Goal: Task Accomplishment & Management: Complete application form

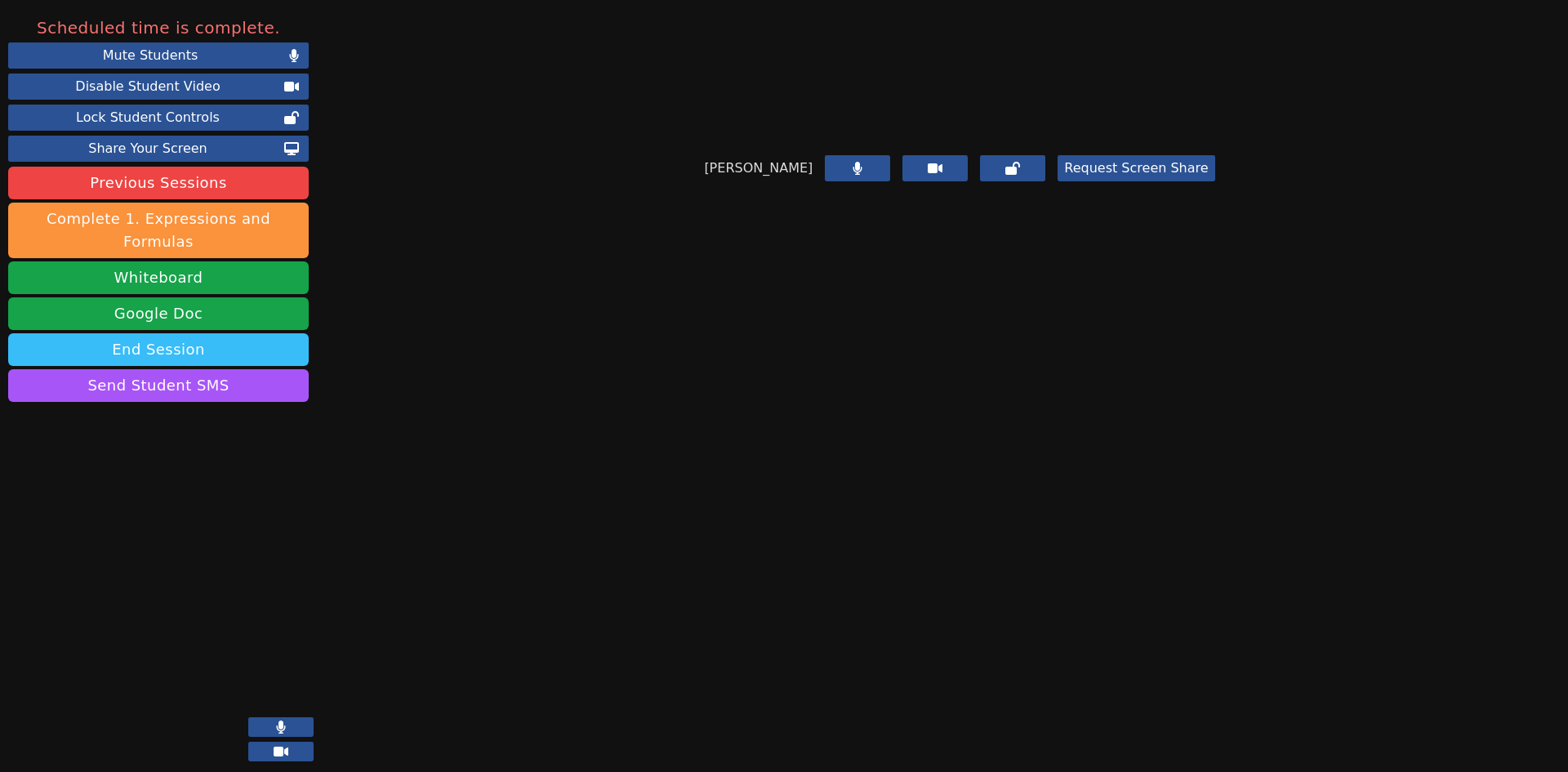
click at [274, 333] on button "End Session" at bounding box center [158, 349] width 301 height 32
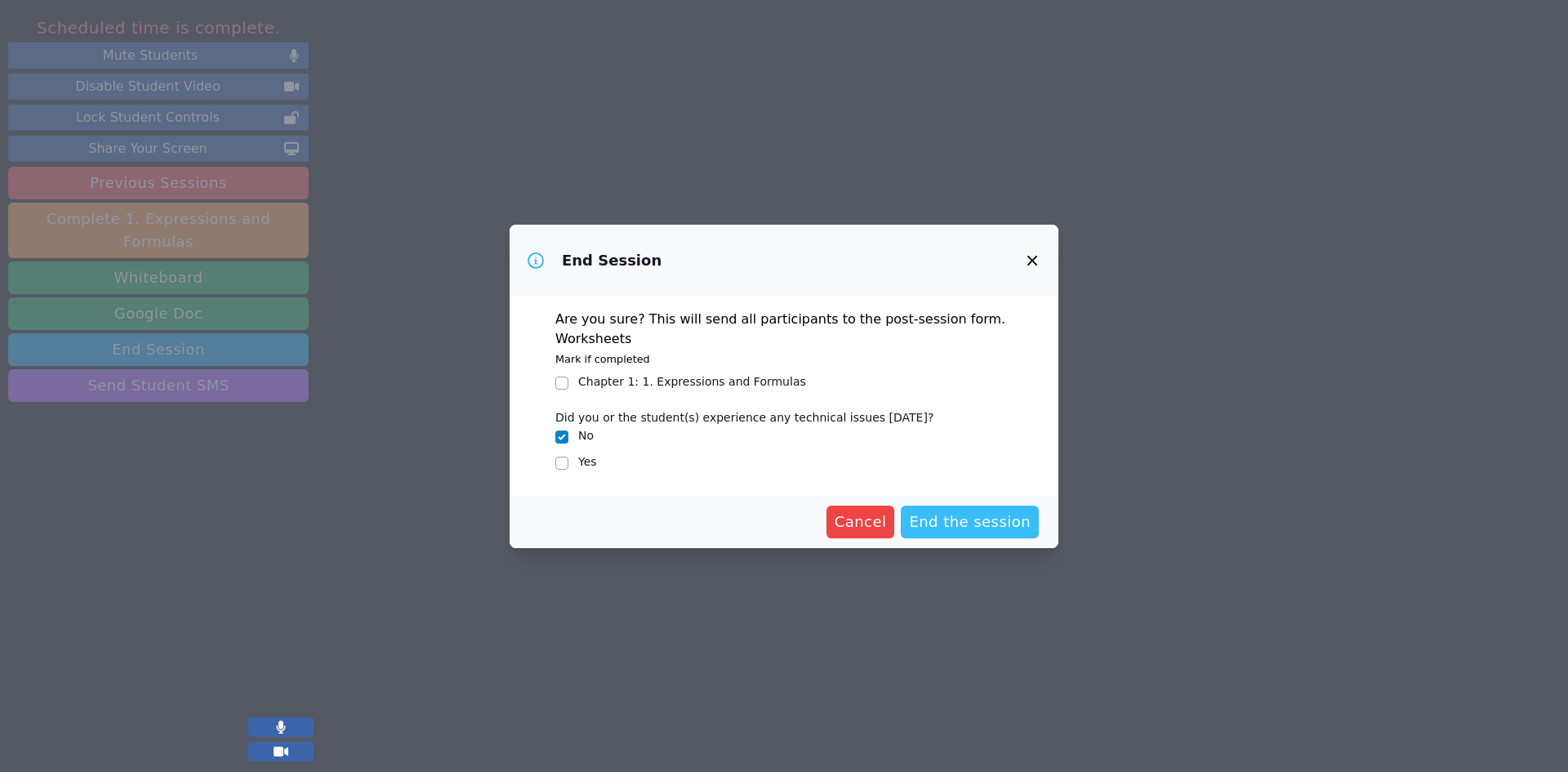
click at [985, 518] on span "End the session" at bounding box center [970, 521] width 121 height 23
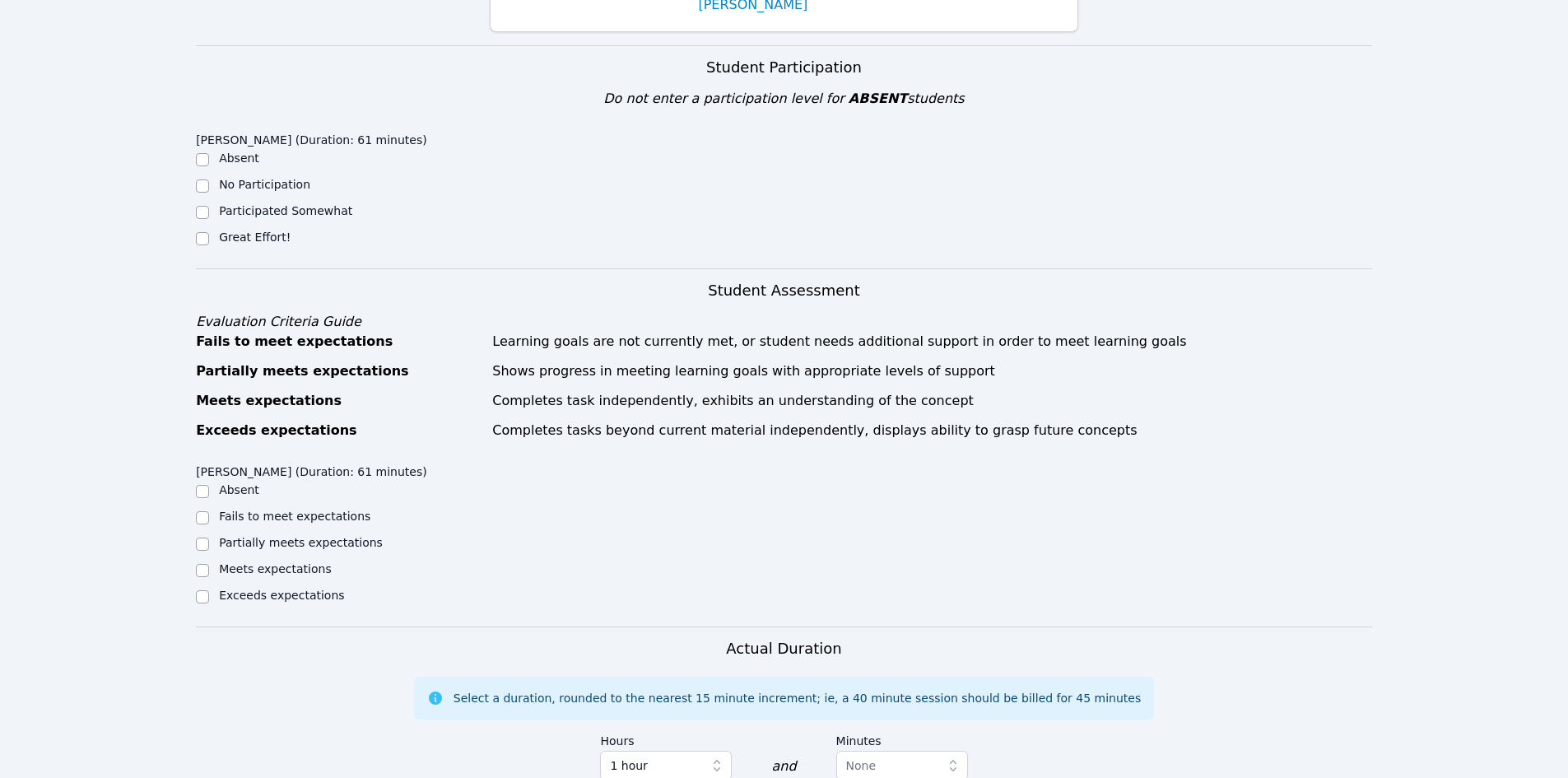
scroll to position [254, 0]
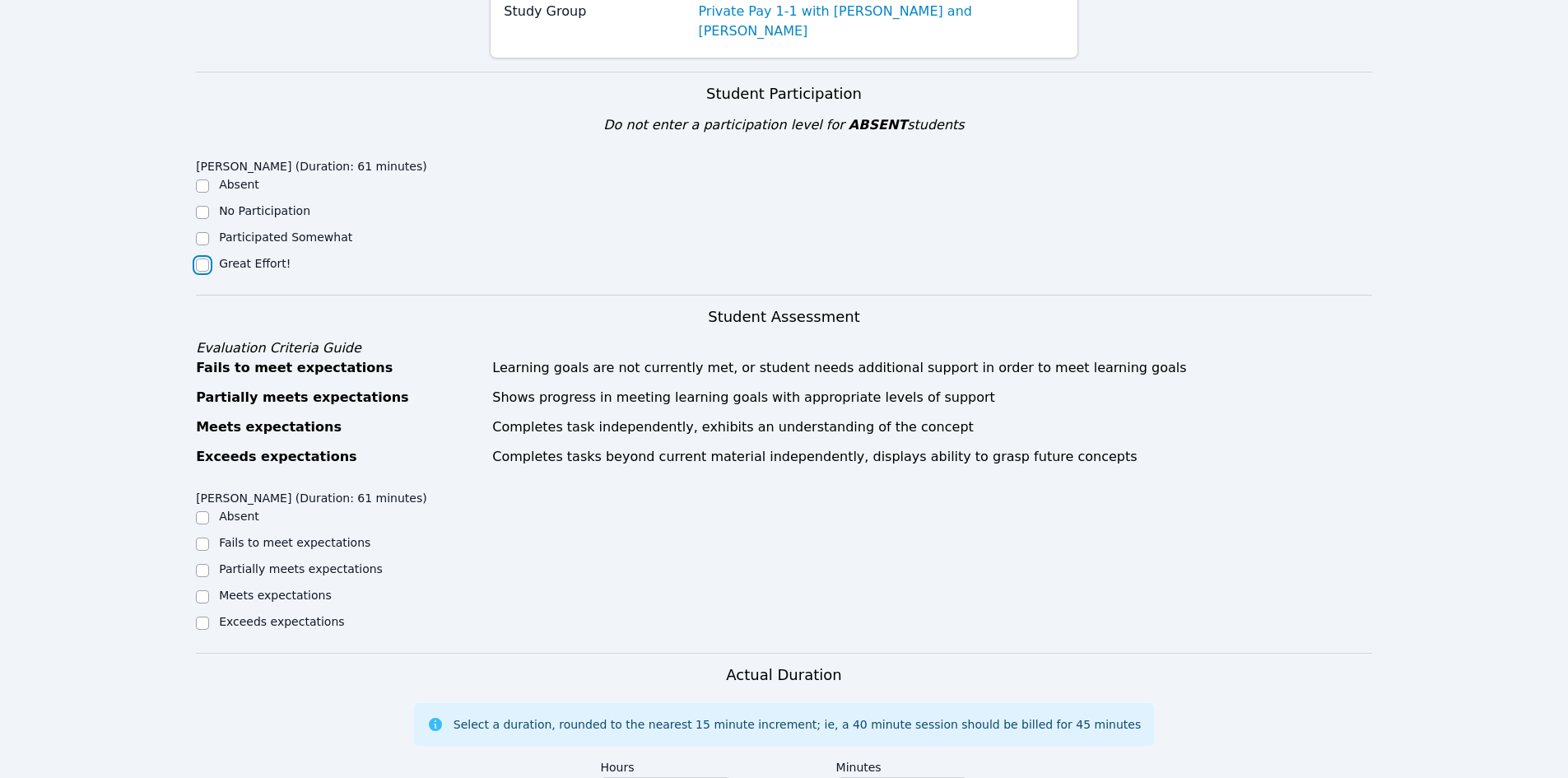
click at [203, 259] on input "Great Effort!" at bounding box center [201, 265] width 13 height 13
checkbox input "true"
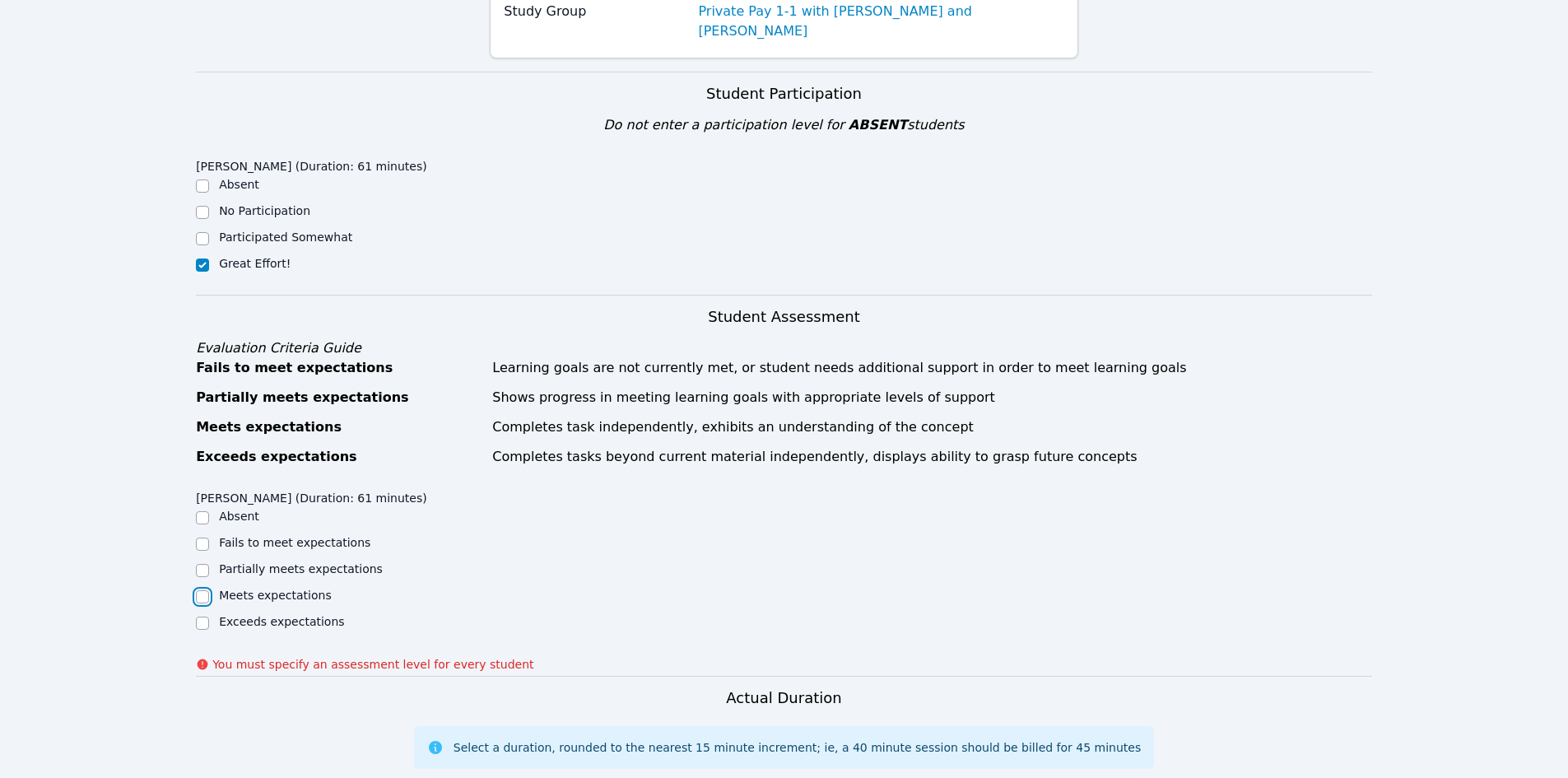
click at [200, 590] on input "Meets expectations" at bounding box center [201, 596] width 13 height 13
checkbox input "true"
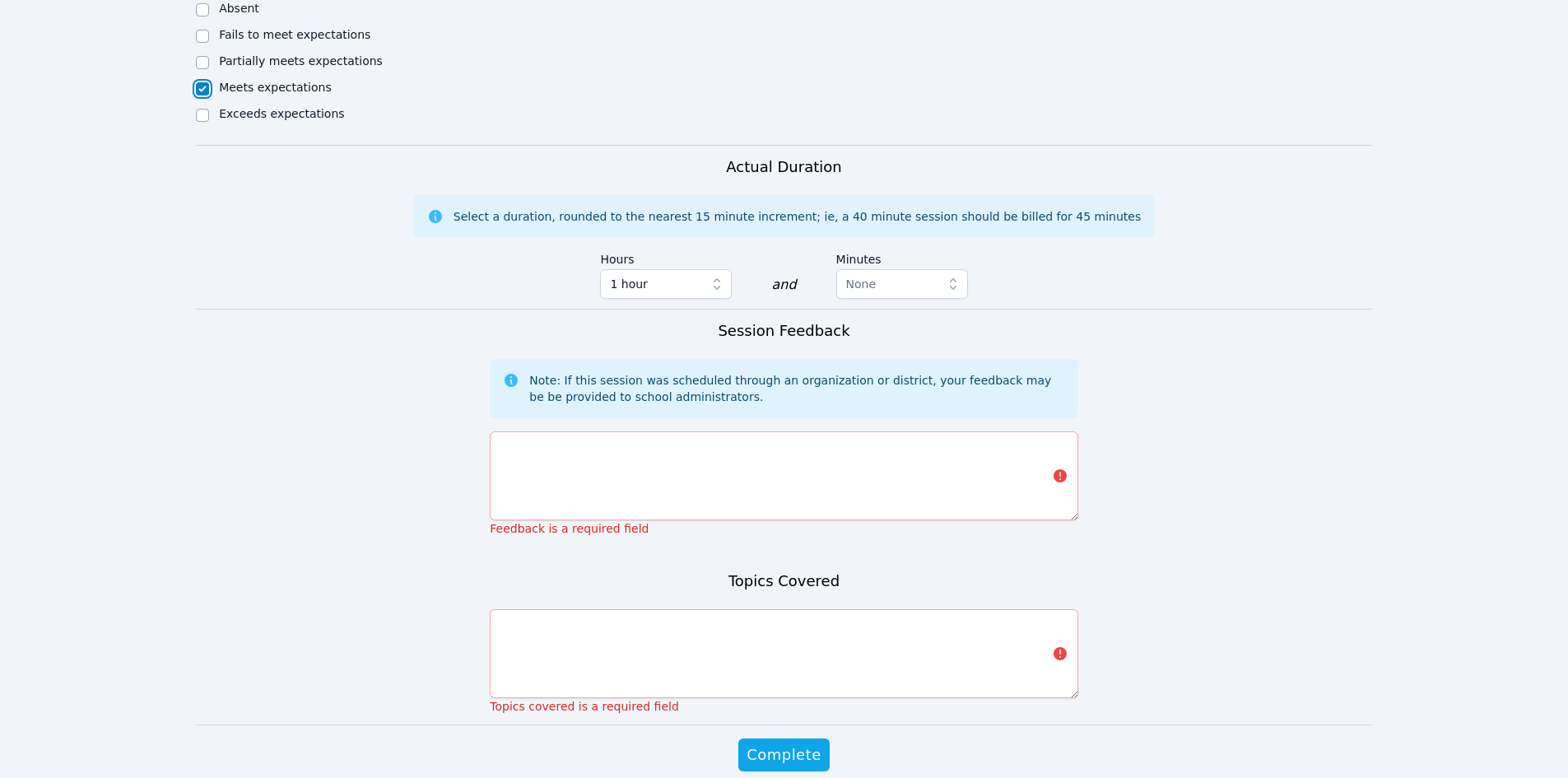
scroll to position [815, 0]
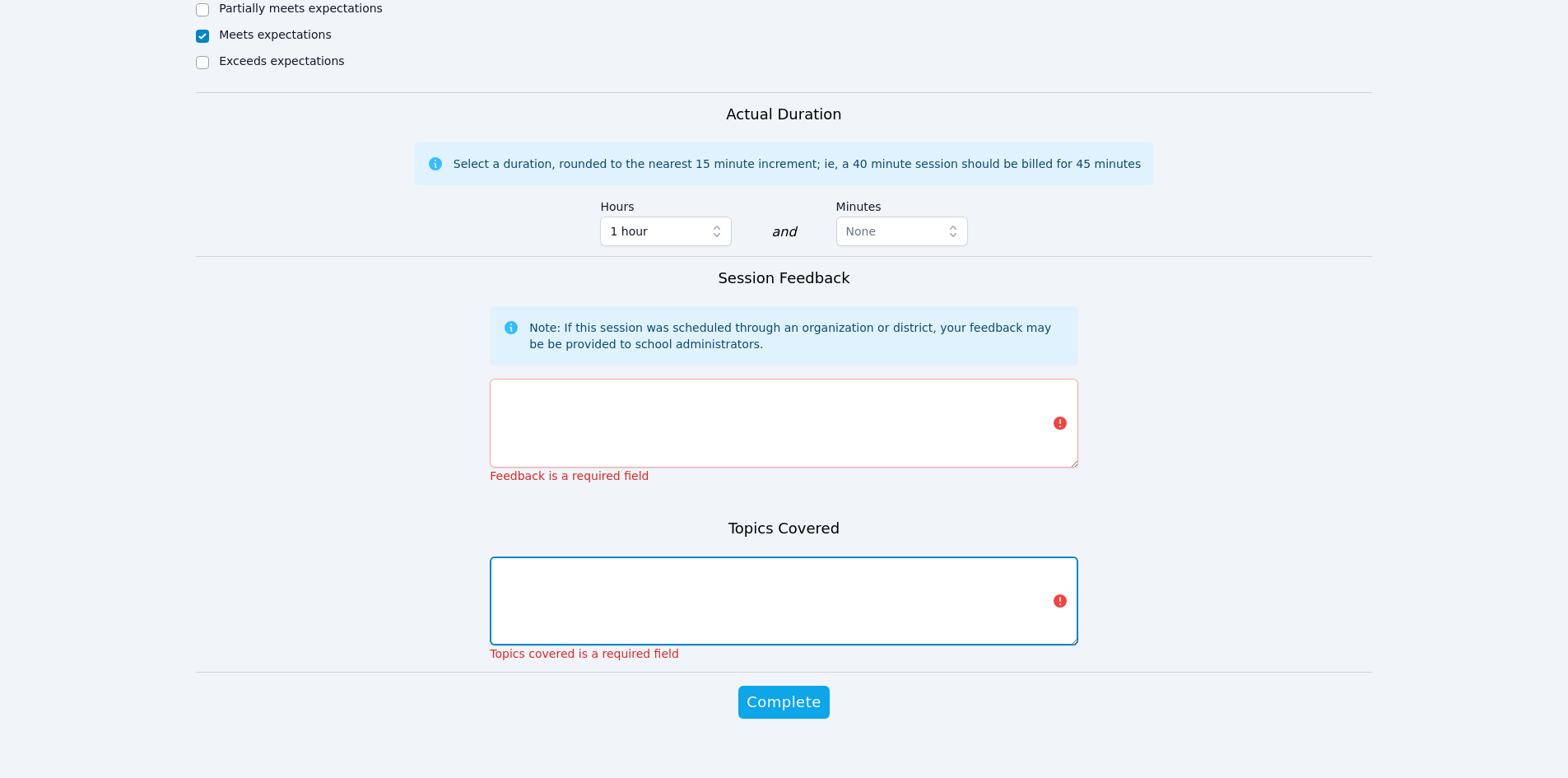
click at [697, 557] on textarea at bounding box center [783, 601] width 587 height 89
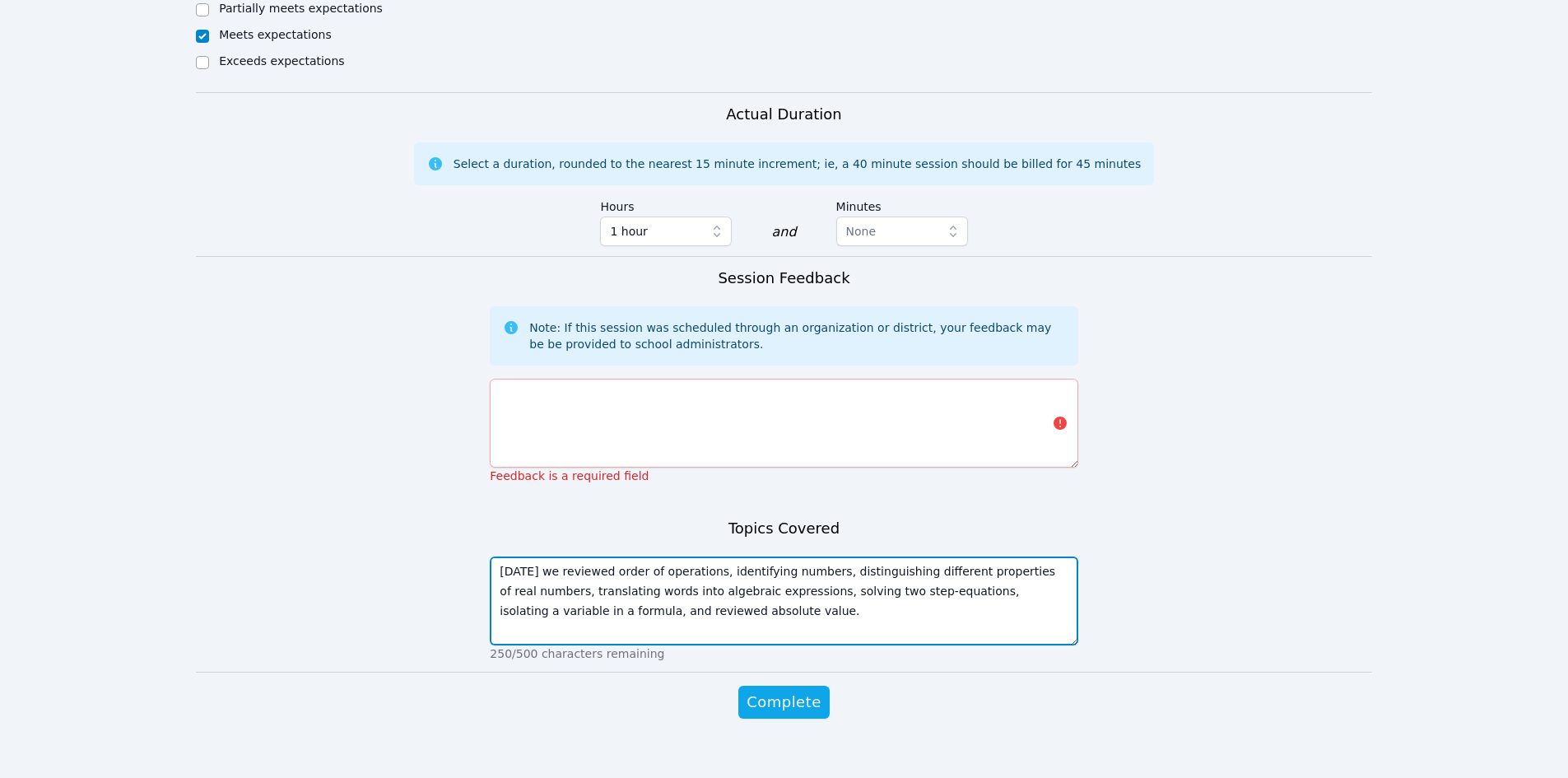
type textarea "[DATE] we reviewed order of operations, identifying numbers, distinguishing dif…"
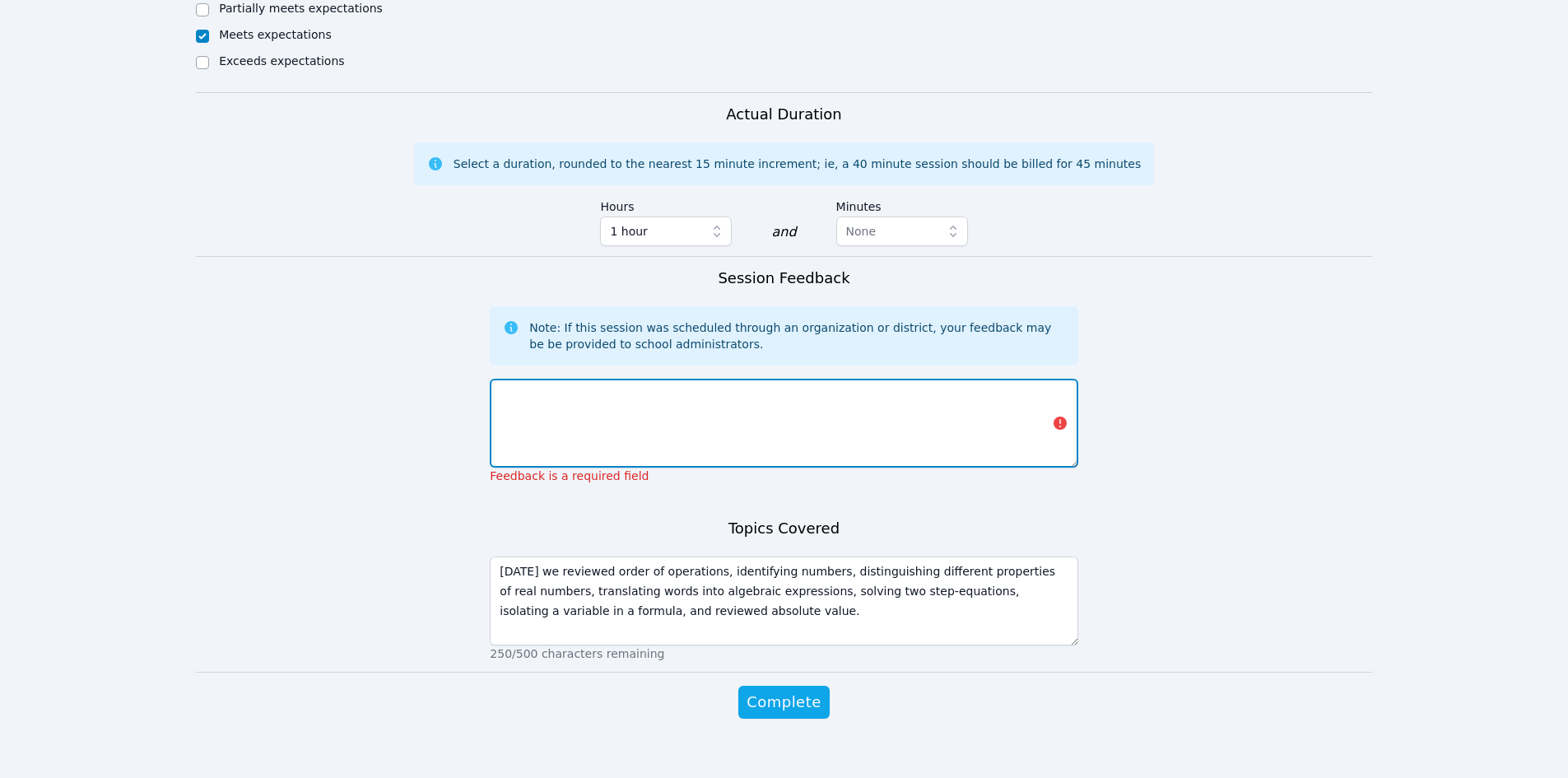
click at [603, 433] on textarea at bounding box center [783, 424] width 587 height 89
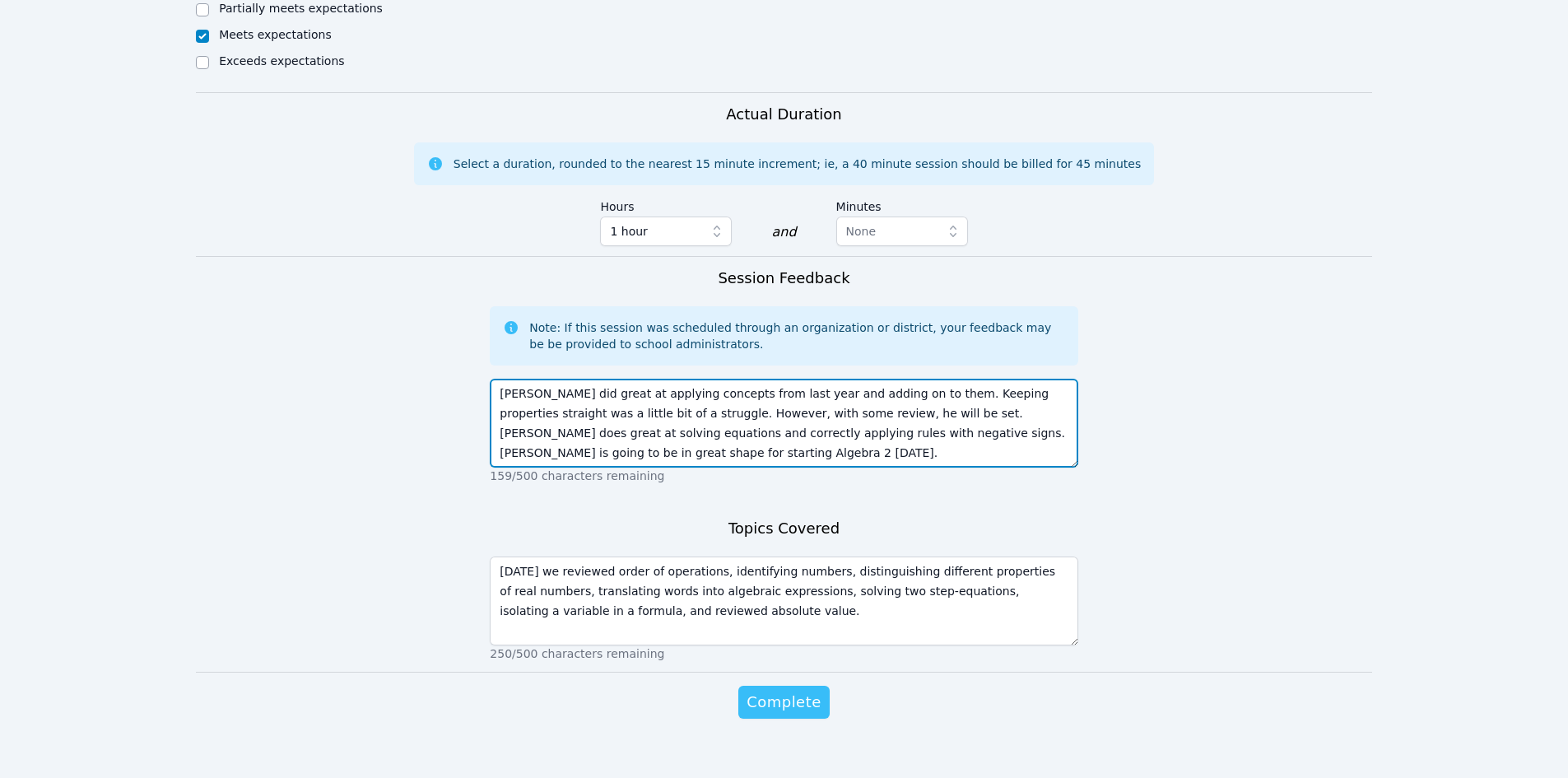
type textarea "[PERSON_NAME] did great at applying concepts from last year and adding on to th…"
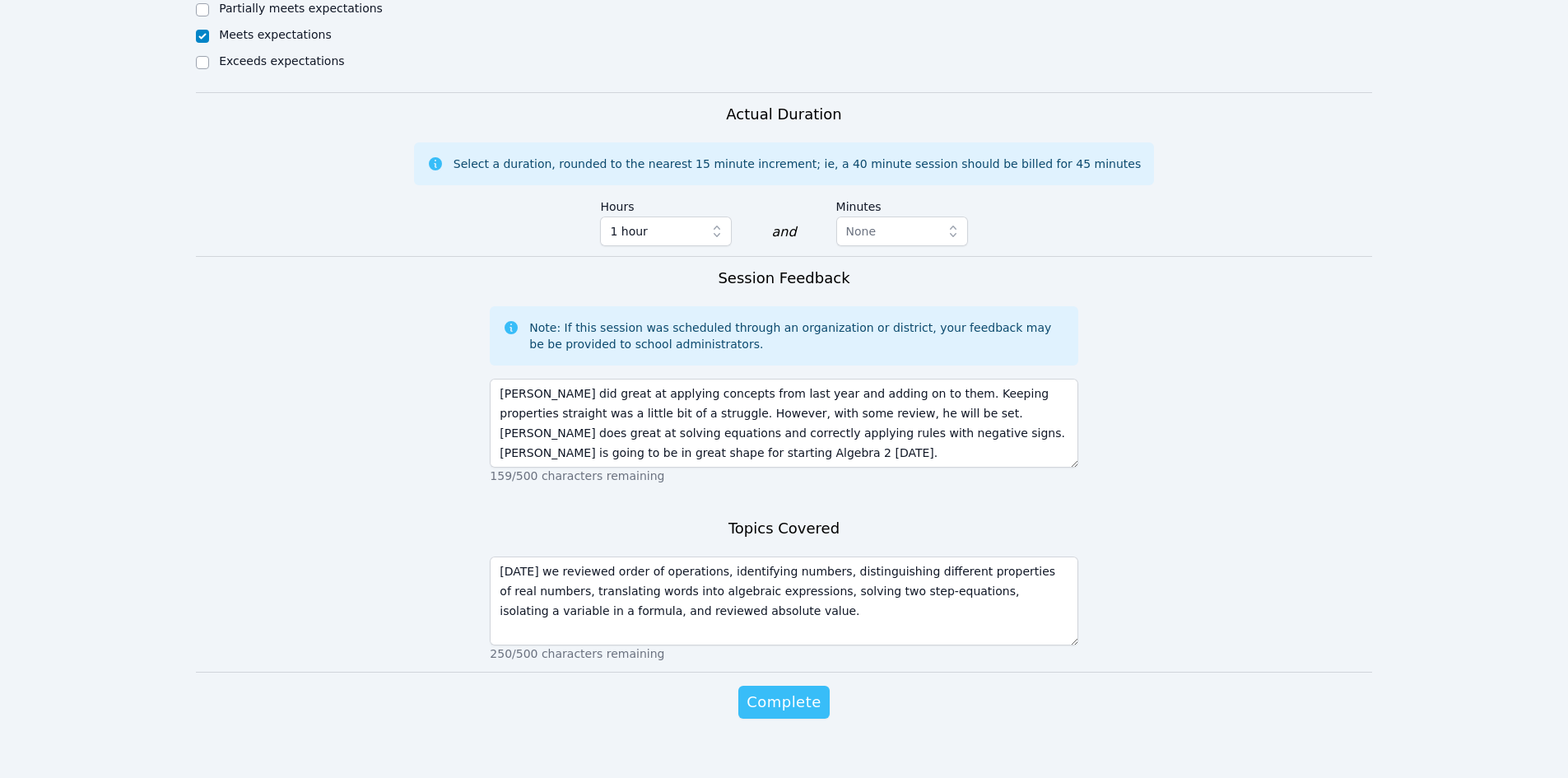
click at [790, 691] on span "Complete" at bounding box center [783, 702] width 74 height 23
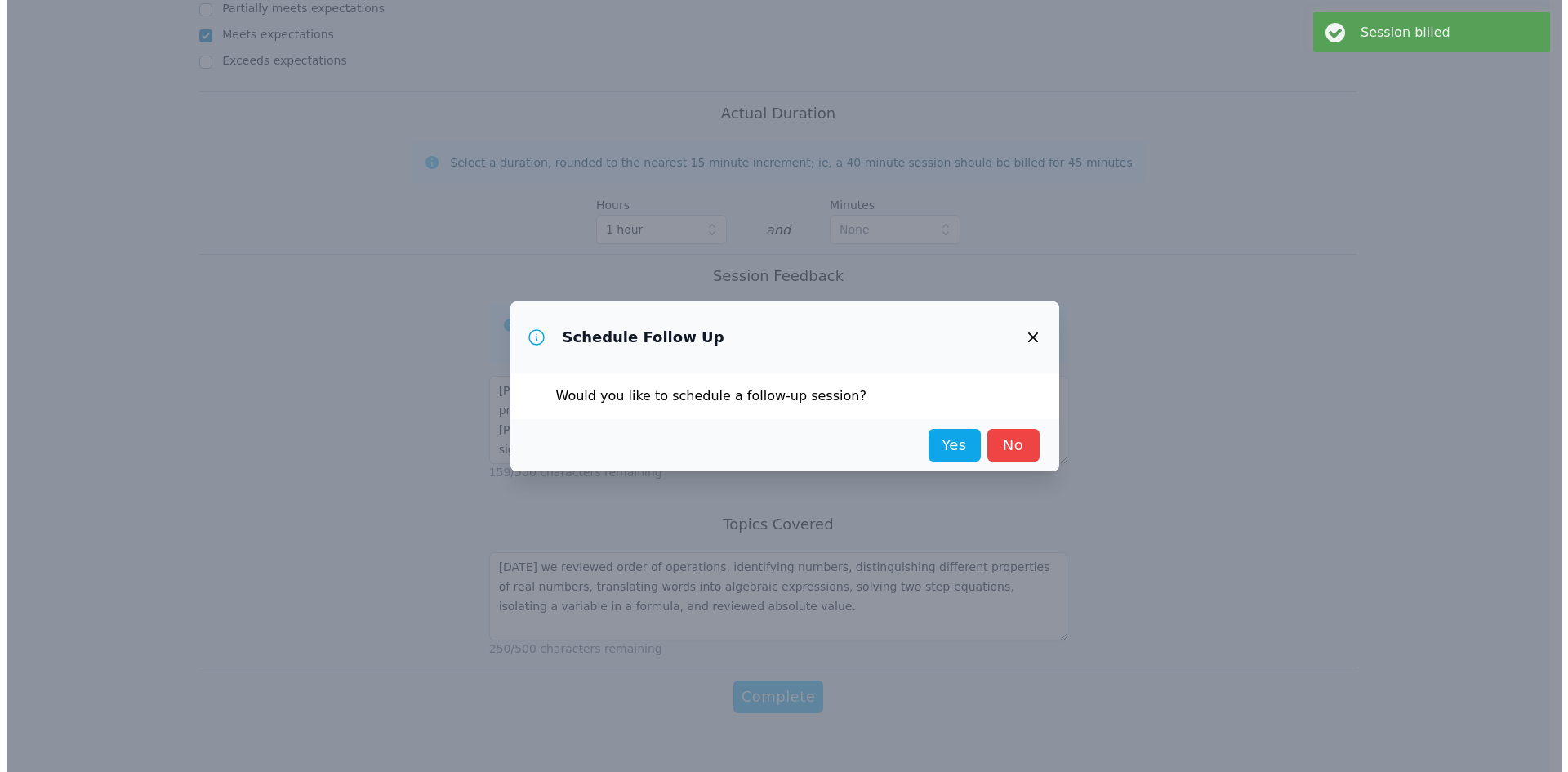
scroll to position [0, 0]
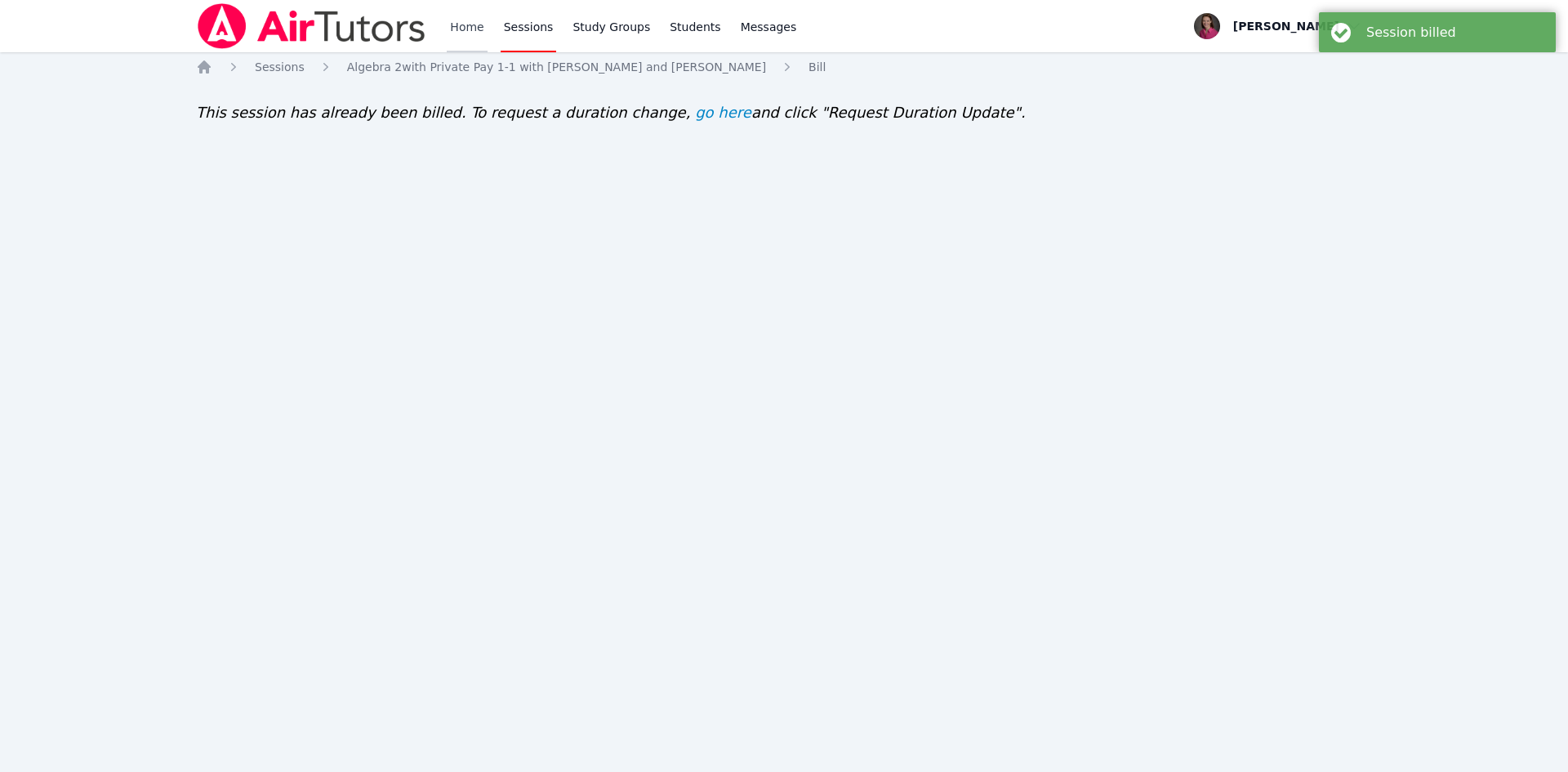
click at [460, 32] on link "Home" at bounding box center [466, 25] width 40 height 52
